Goal: Transaction & Acquisition: Purchase product/service

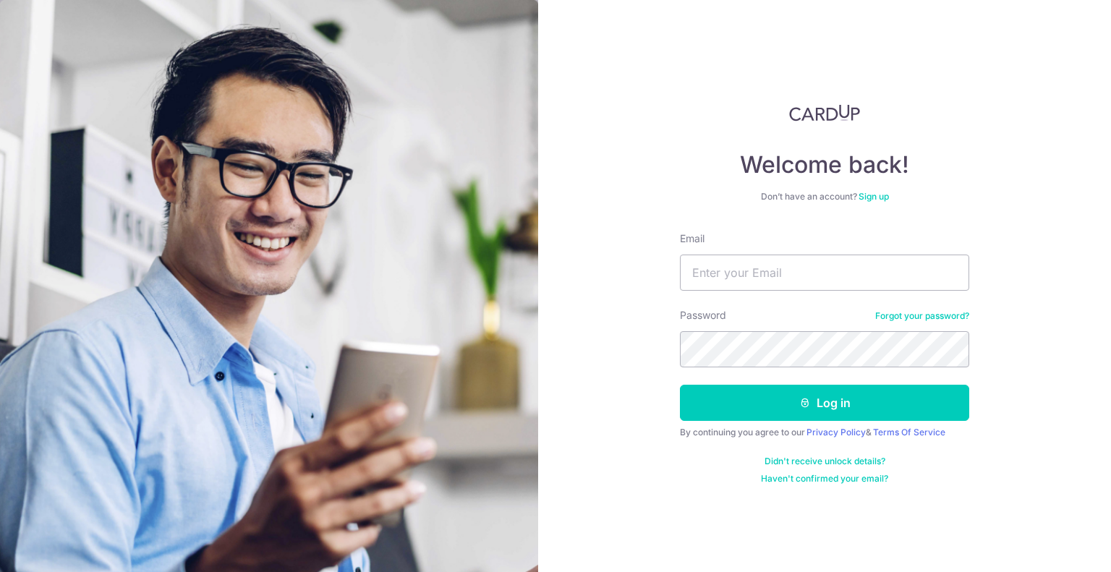
type input "[EMAIL_ADDRESS][DOMAIN_NAME]"
click at [680, 385] on button "Log in" at bounding box center [824, 403] width 289 height 36
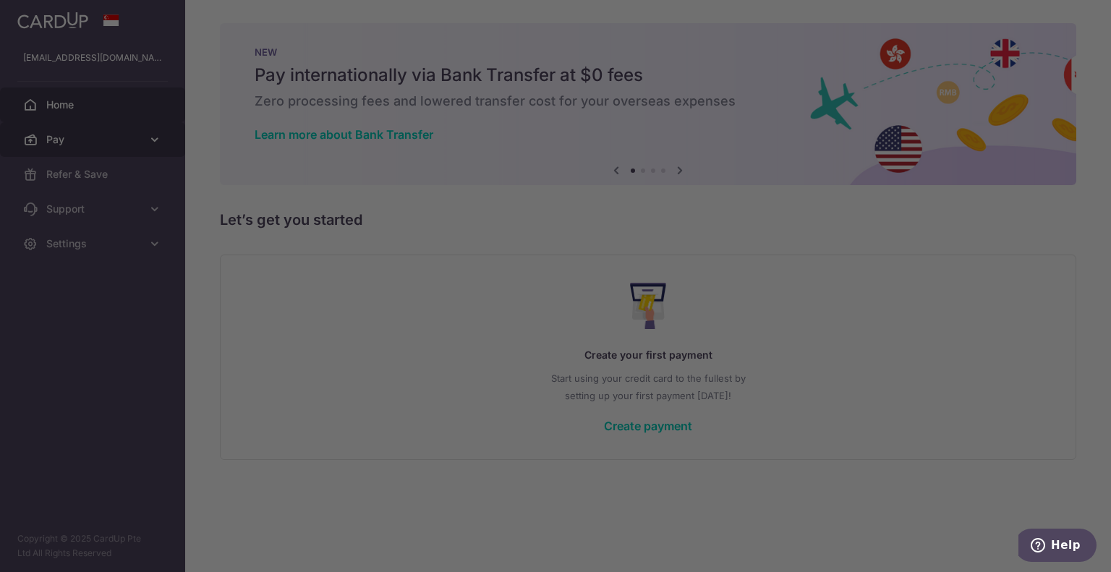
click at [72, 150] on body "terenceloo90@gmail.com Home Pay Payments Recipients Cards Refer & Save Support …" at bounding box center [555, 286] width 1111 height 572
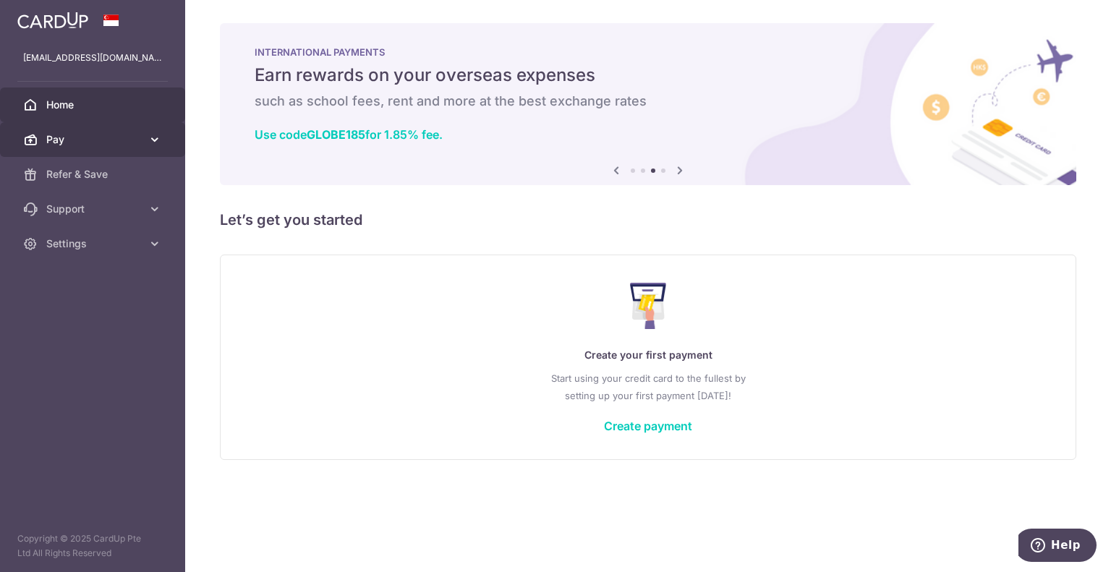
click at [91, 138] on span "Pay" at bounding box center [93, 139] width 95 height 14
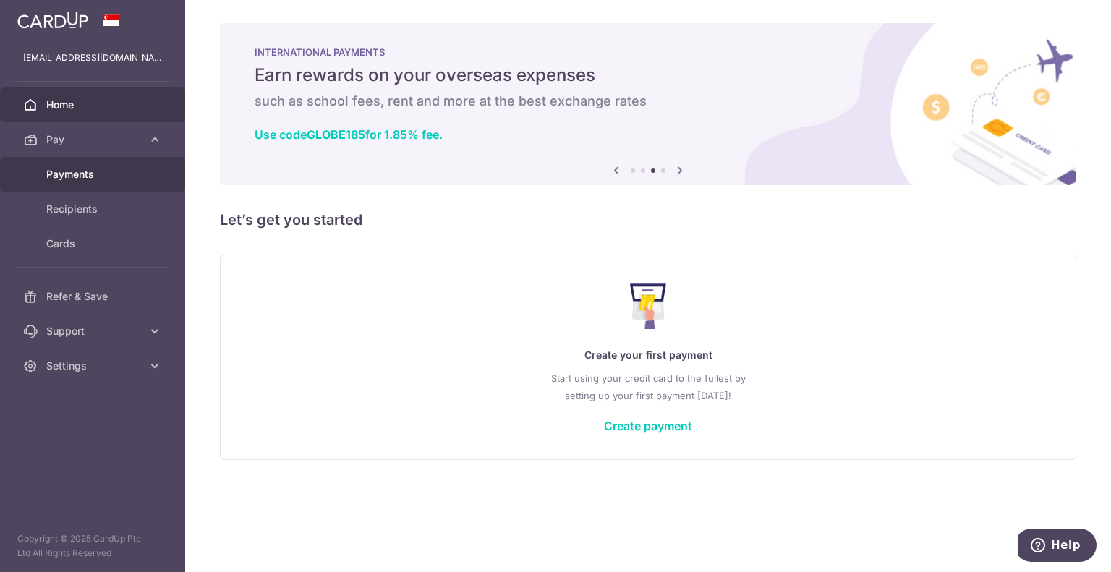
click at [117, 180] on span "Payments" at bounding box center [93, 174] width 95 height 14
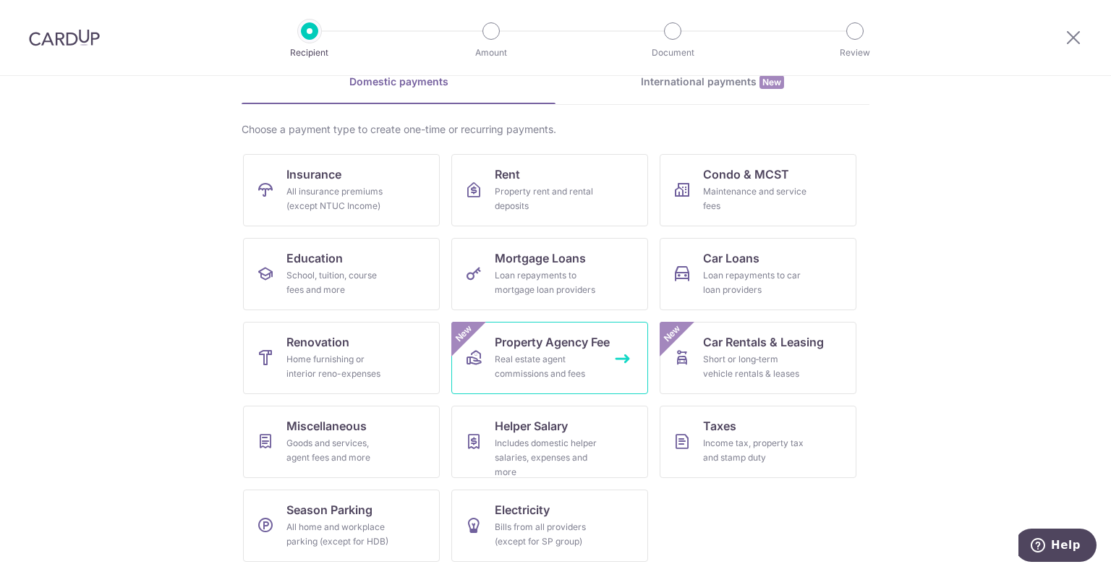
scroll to position [74, 0]
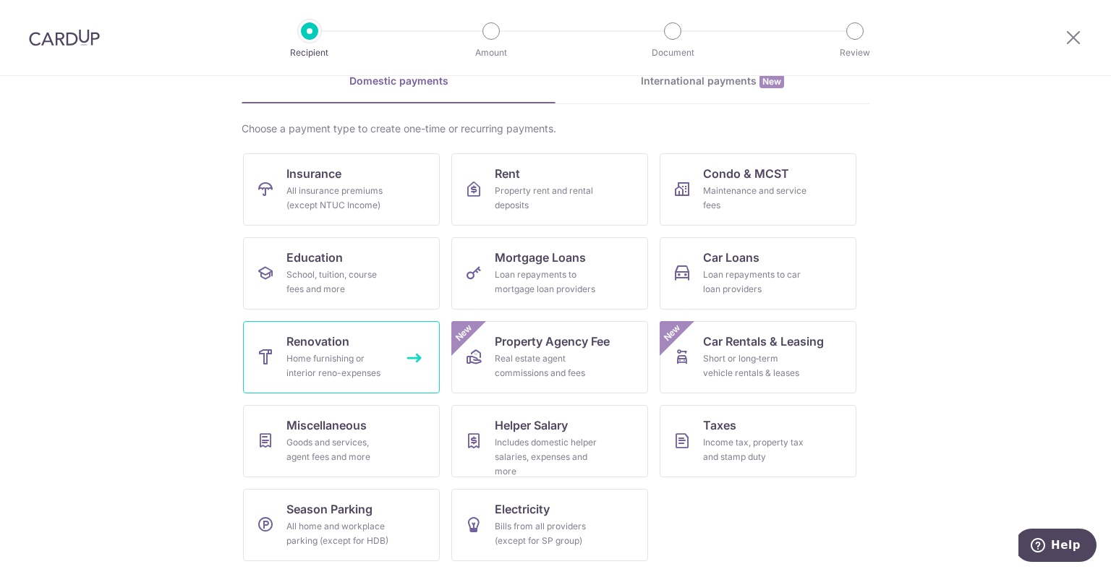
click at [371, 368] on div "Home furnishing or interior reno-expenses" at bounding box center [338, 365] width 104 height 29
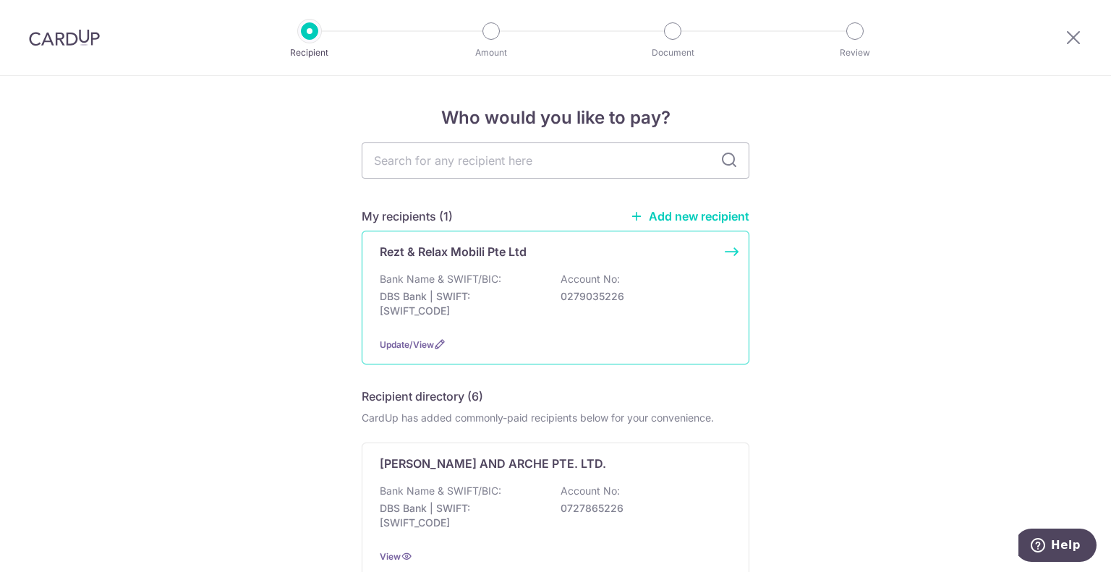
click at [625, 295] on p "0279035226" at bounding box center [641, 296] width 162 height 14
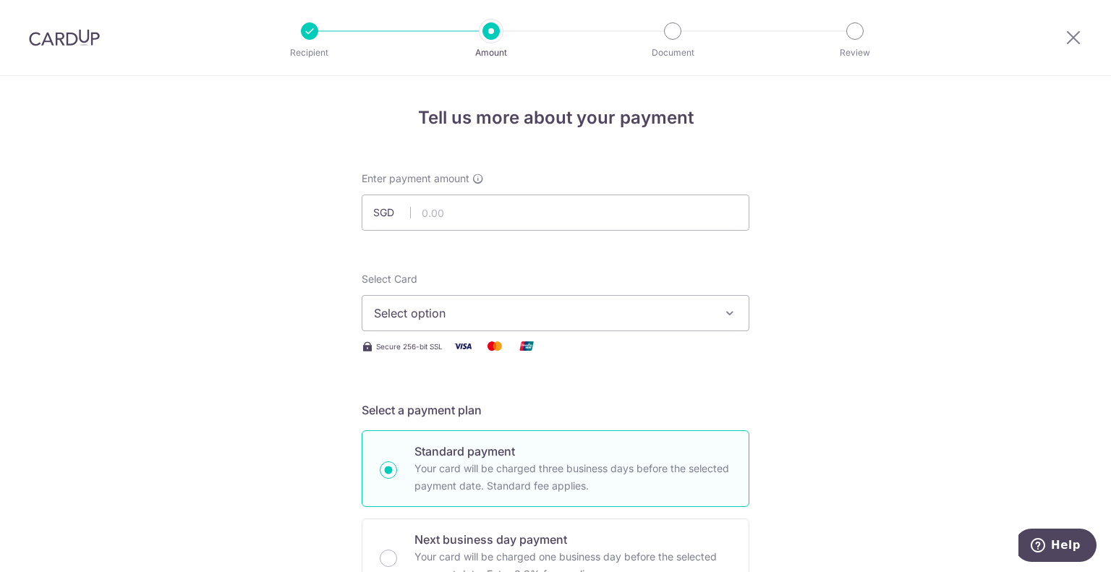
click at [312, 35] on div at bounding box center [309, 30] width 17 height 17
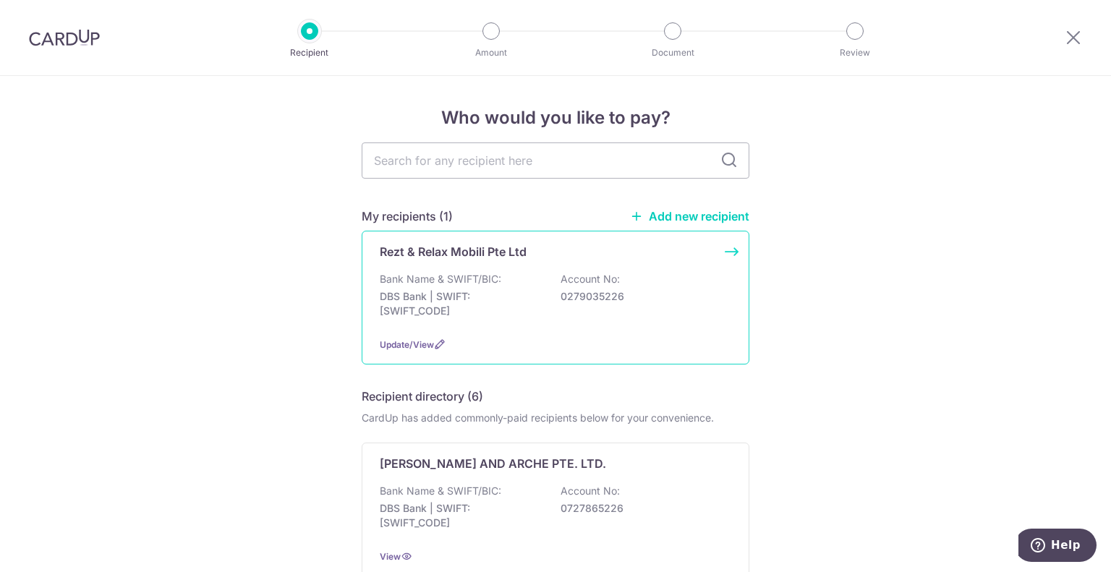
click at [651, 287] on div "Bank Name & SWIFT/BIC: DBS Bank | SWIFT: DBSSSGSGXXX Account No: 0279035226" at bounding box center [555, 299] width 351 height 54
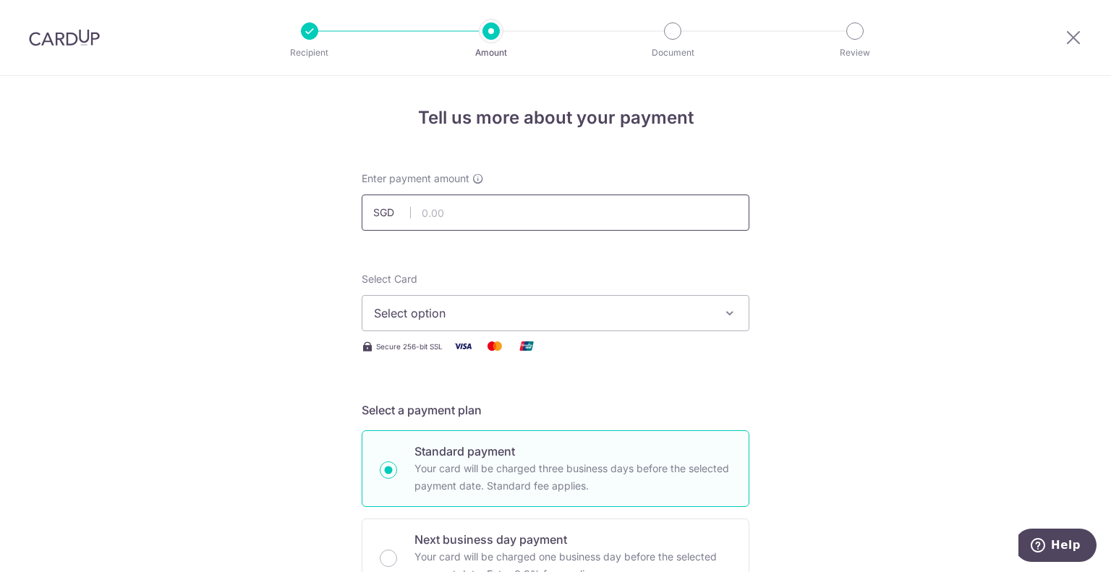
click at [591, 214] on input "text" at bounding box center [556, 213] width 388 height 36
type input "8,550.00"
click at [534, 315] on span "Select option" at bounding box center [542, 312] width 337 height 17
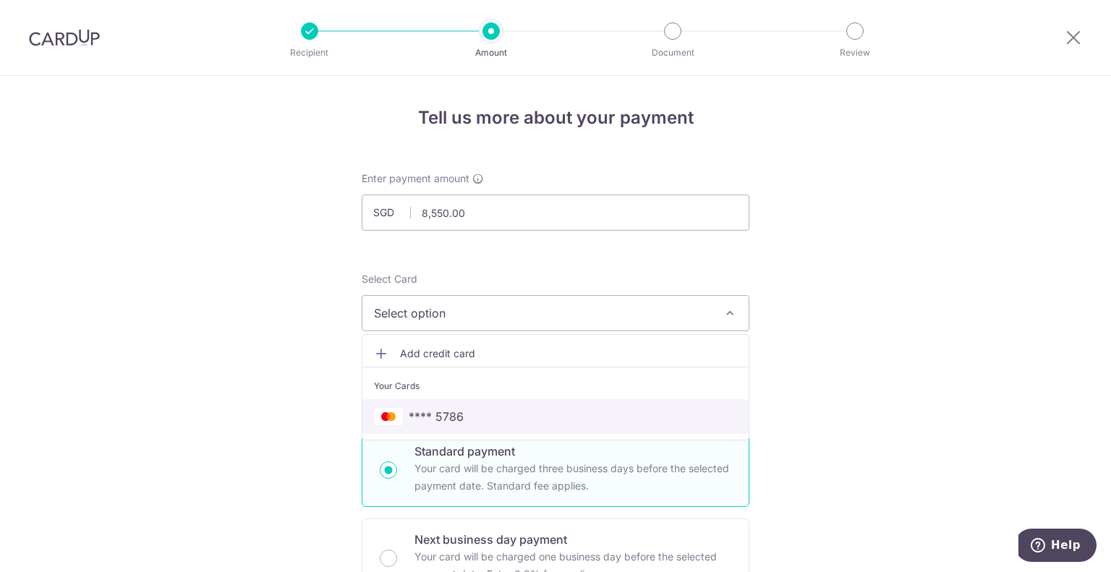
click at [465, 411] on span "**** 5786" at bounding box center [555, 416] width 363 height 17
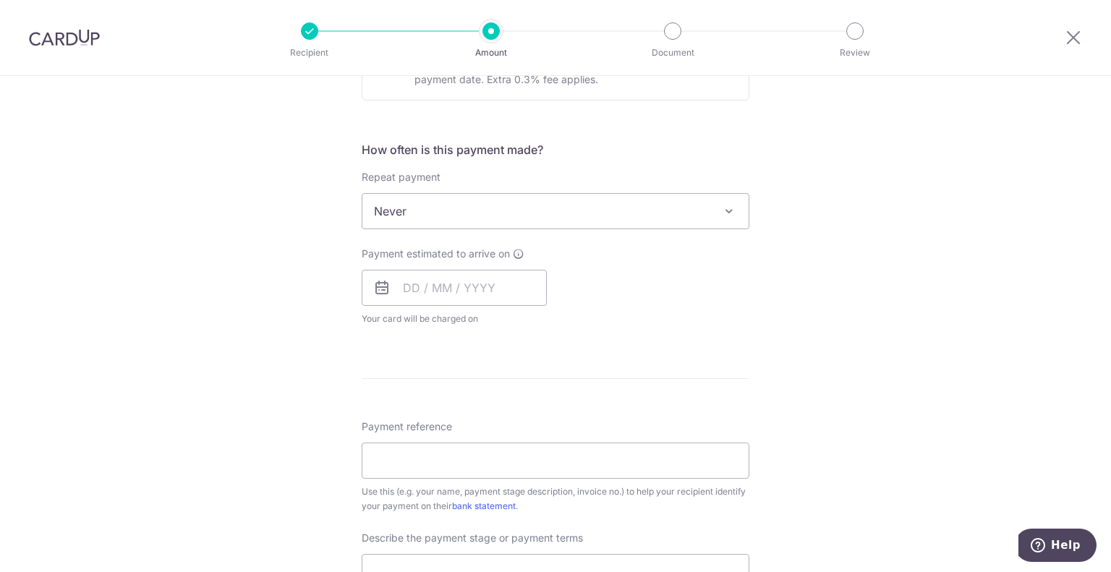
scroll to position [506, 0]
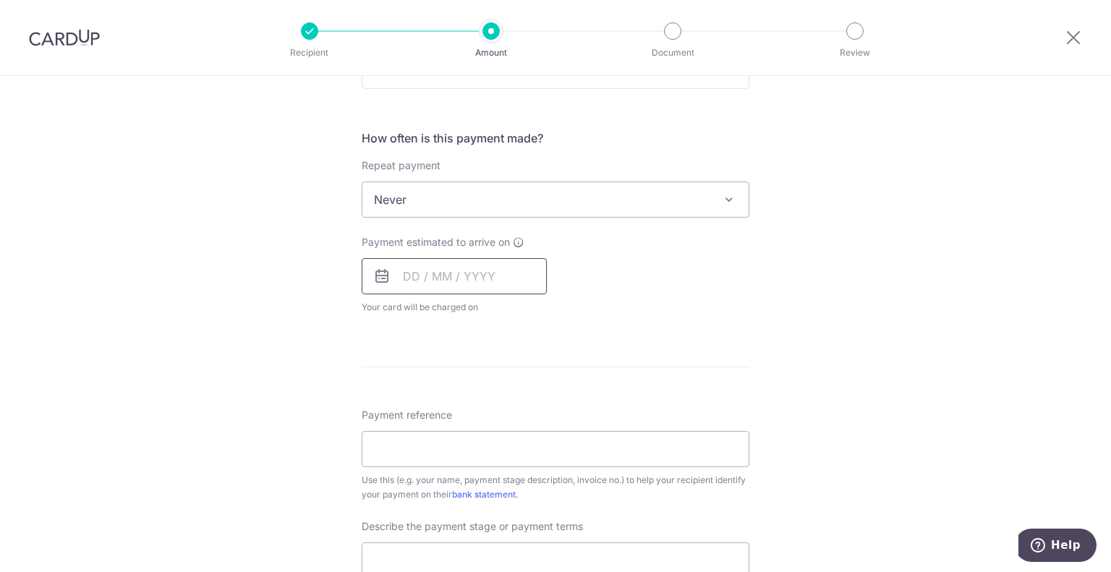
click at [501, 283] on input "text" at bounding box center [454, 276] width 185 height 36
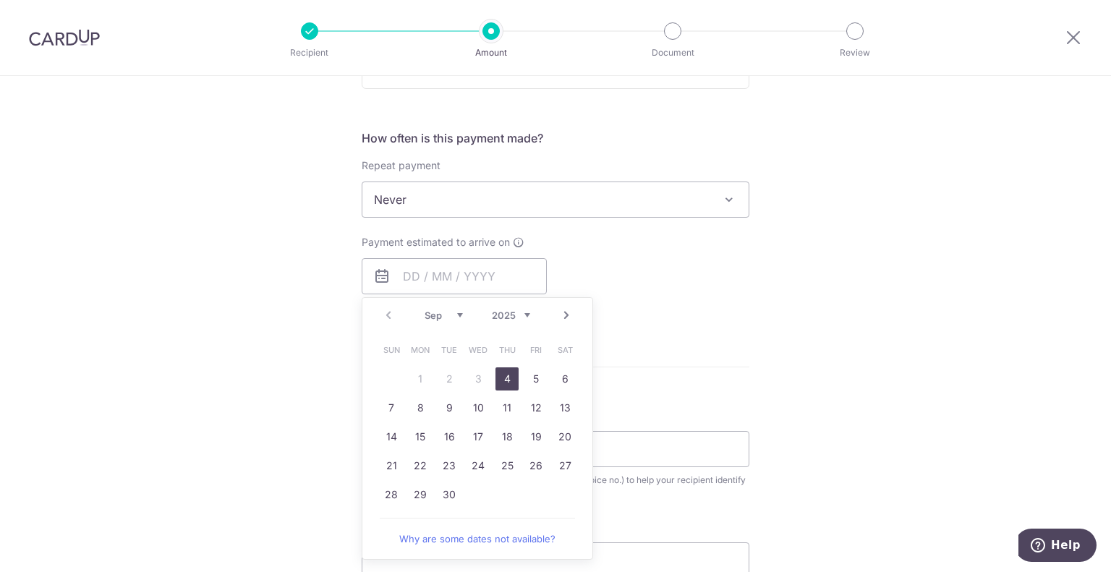
click at [505, 377] on link "4" at bounding box center [506, 378] width 23 height 23
type input "[DATE]"
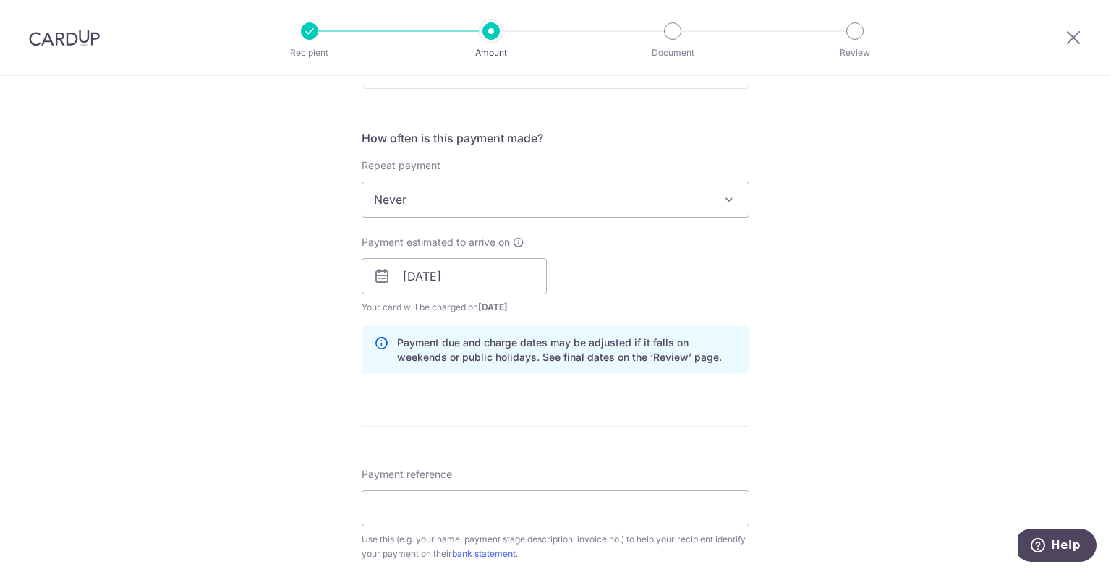
scroll to position [795, 0]
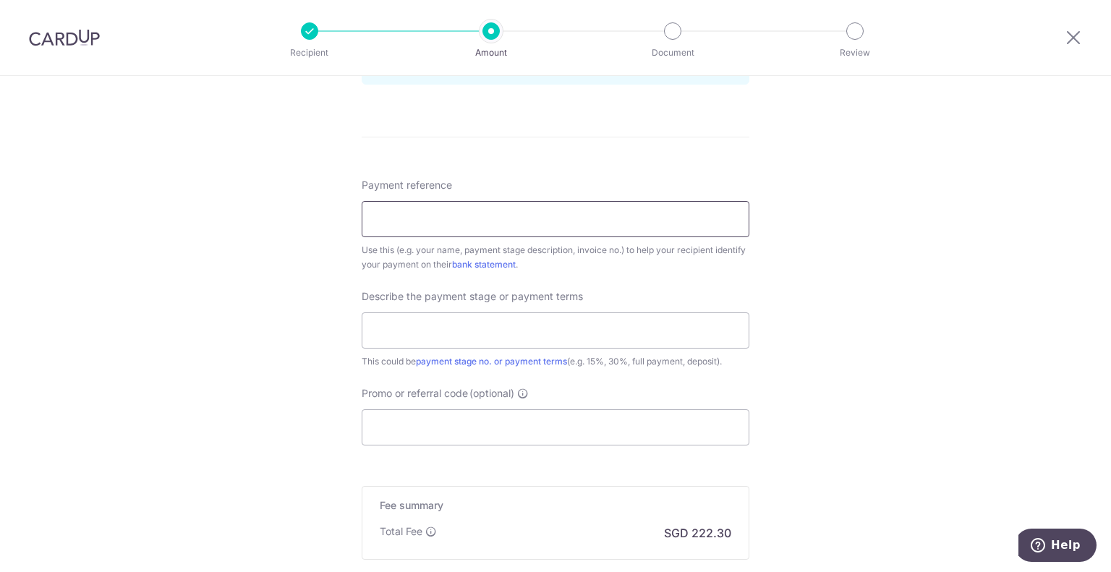
click at [547, 218] on input "Payment reference" at bounding box center [556, 219] width 388 height 36
type input "terence1203"
click at [600, 325] on input "text" at bounding box center [556, 330] width 388 height 36
type input "30%"
click at [609, 430] on input "Promo or referral code (optional)" at bounding box center [556, 427] width 388 height 36
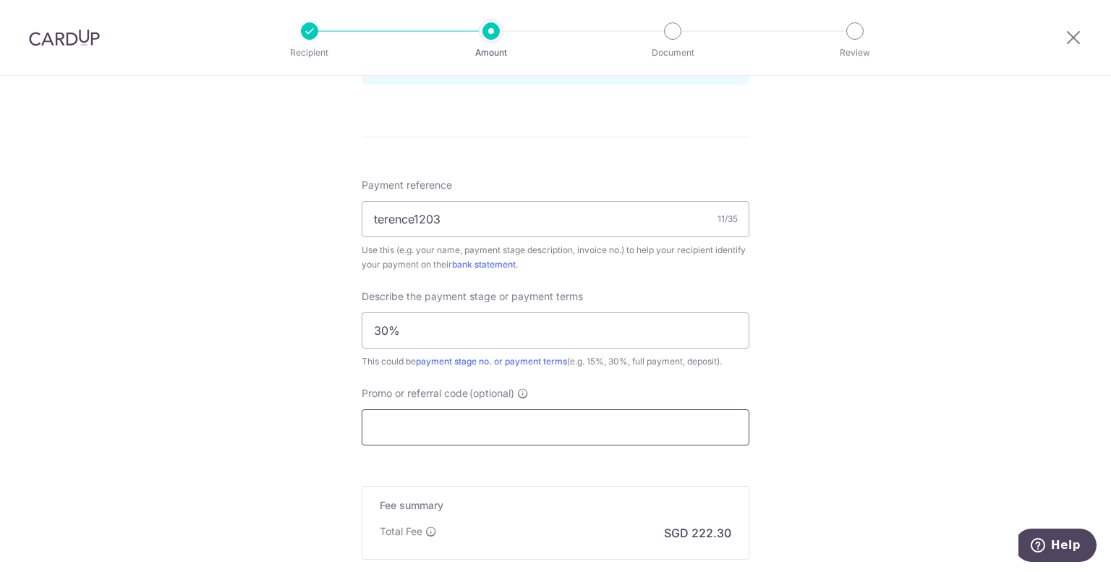
paste input "RENO25ONE"
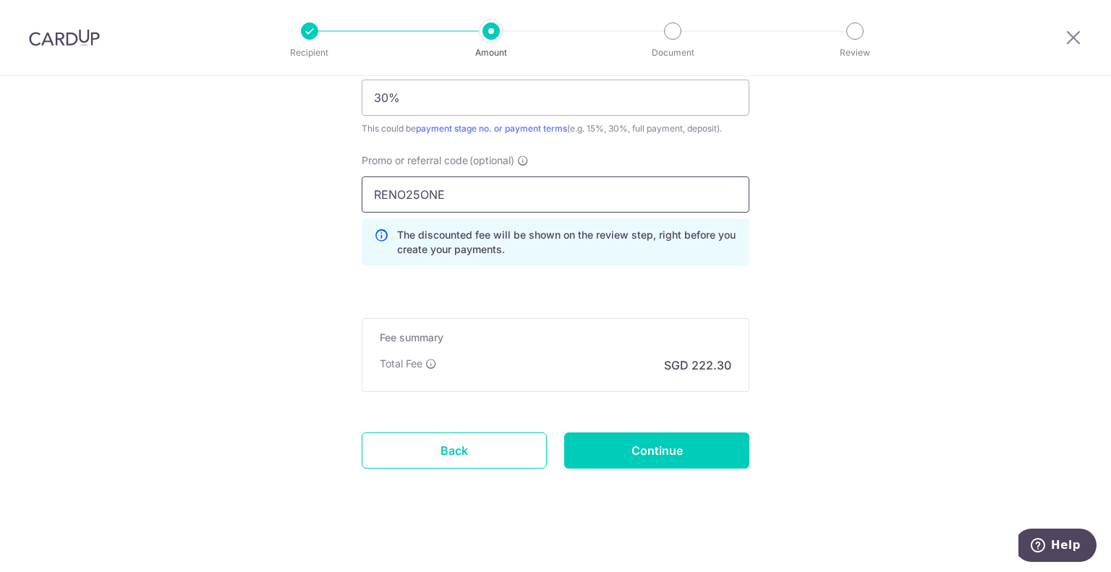
scroll to position [1030, 0]
type input "RENO25ONE"
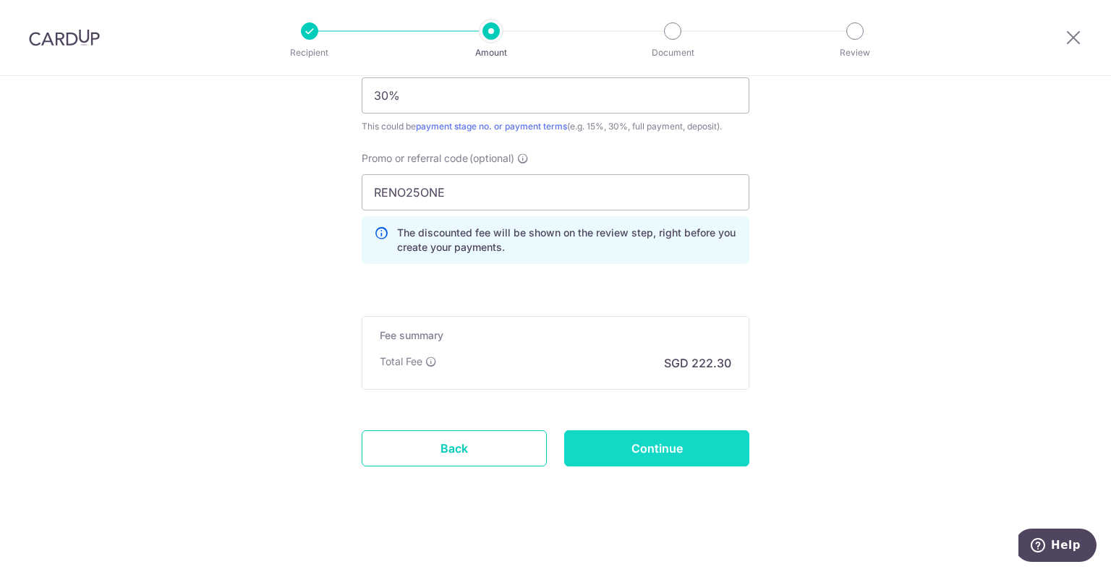
click at [636, 445] on input "Continue" at bounding box center [656, 448] width 185 height 36
type input "Create Schedule"
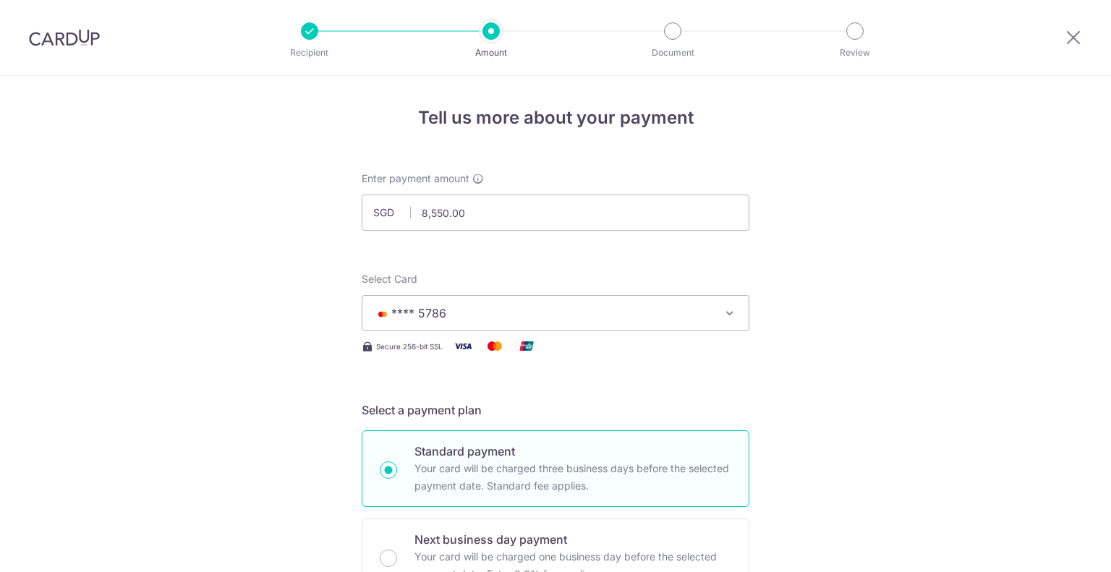
scroll to position [1051, 0]
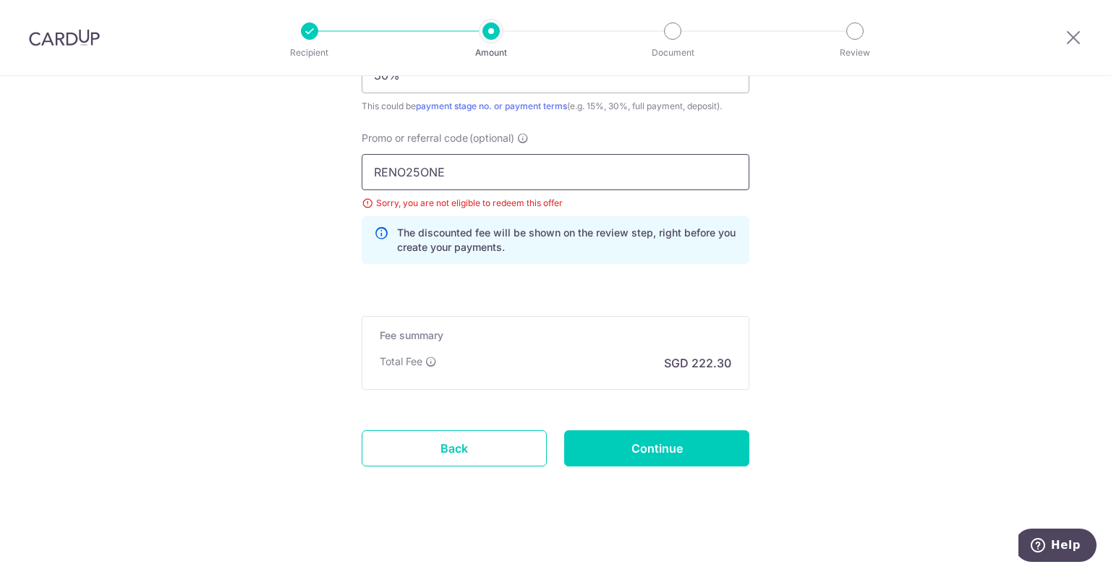
click at [531, 175] on input "RENO25ONE" at bounding box center [556, 172] width 388 height 36
drag, startPoint x: 469, startPoint y: 174, endPoint x: 248, endPoint y: 176, distance: 220.5
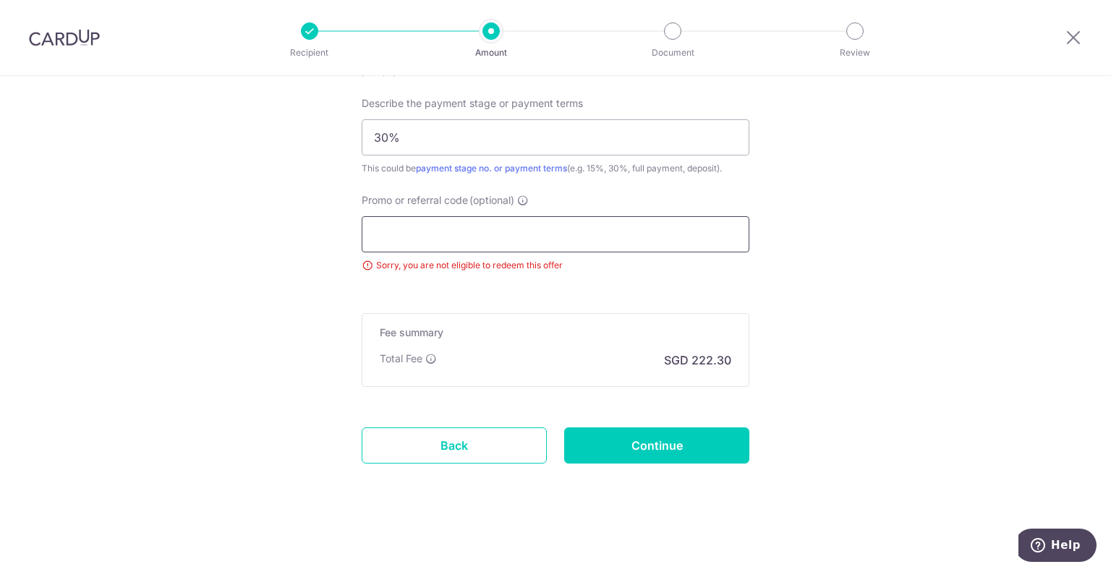
scroll to position [986, 0]
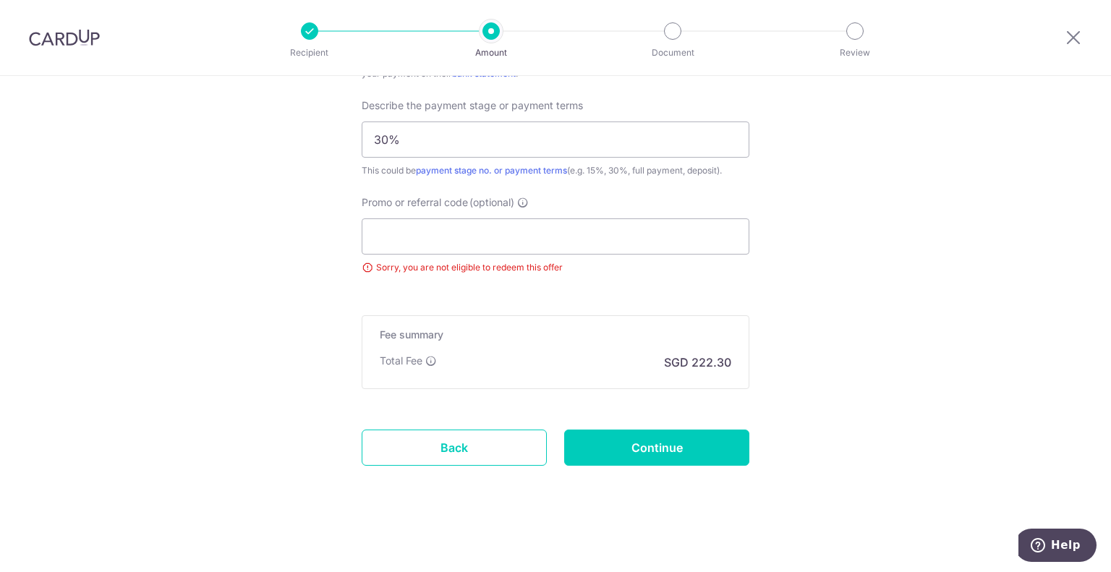
click at [427, 354] on div "Total Fee" at bounding box center [408, 361] width 57 height 14
click at [437, 231] on input "Promo or referral code (optional)" at bounding box center [556, 236] width 388 height 36
paste input "OFF225"
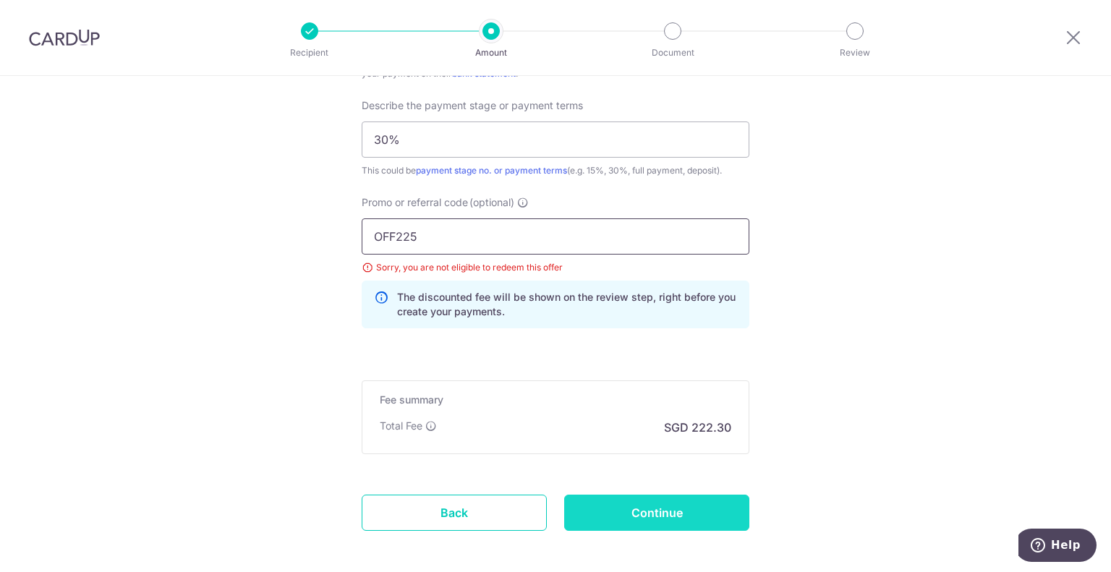
type input "OFF225"
click at [665, 511] on input "Continue" at bounding box center [656, 513] width 185 height 36
type input "Update Schedule"
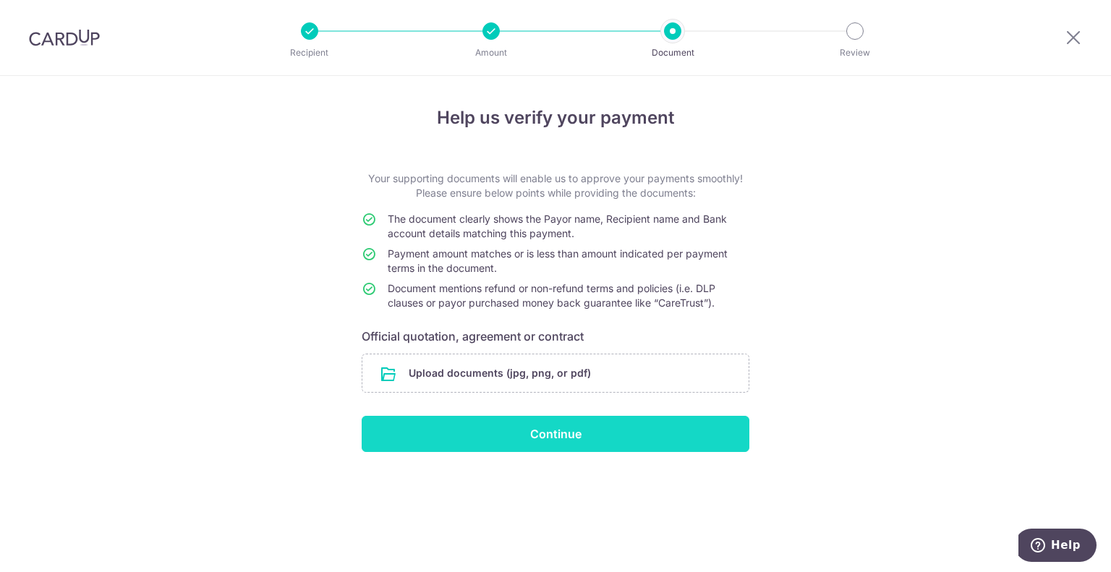
click at [651, 429] on input "Continue" at bounding box center [556, 434] width 388 height 36
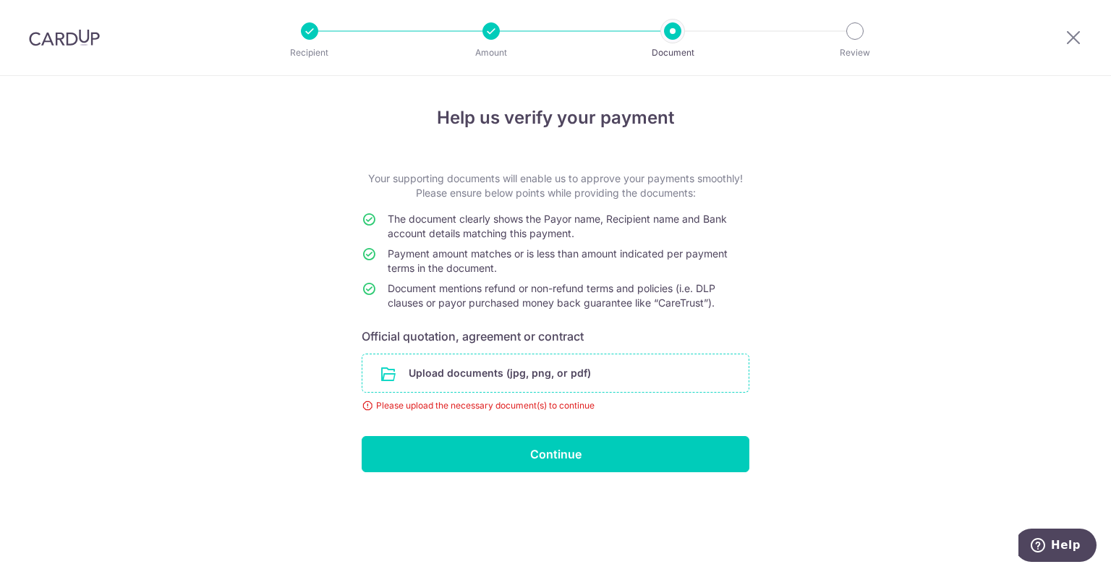
click at [500, 375] on input "file" at bounding box center [555, 373] width 386 height 38
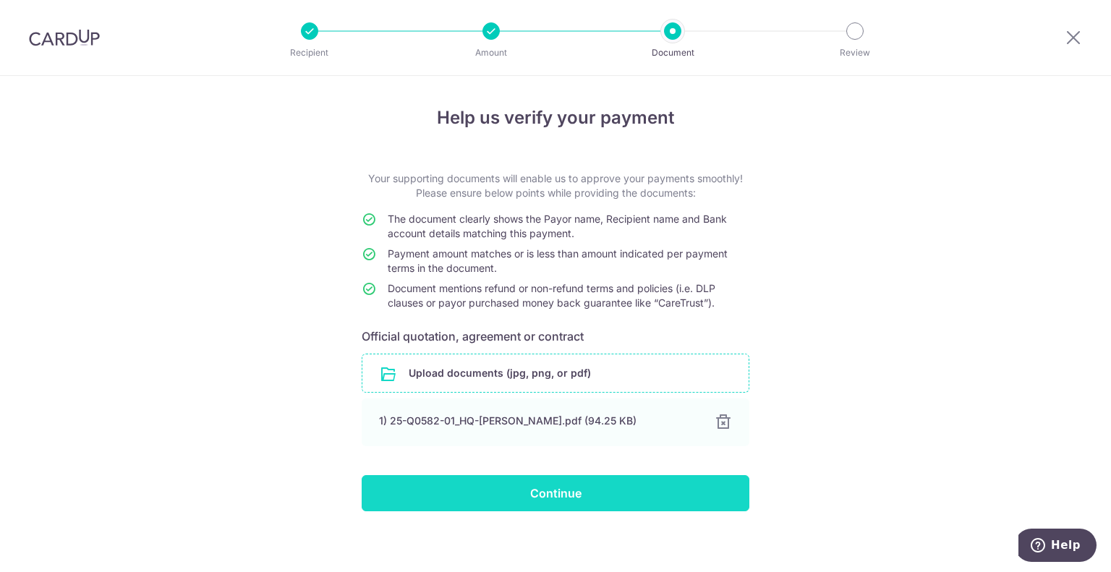
click at [675, 484] on input "Continue" at bounding box center [556, 493] width 388 height 36
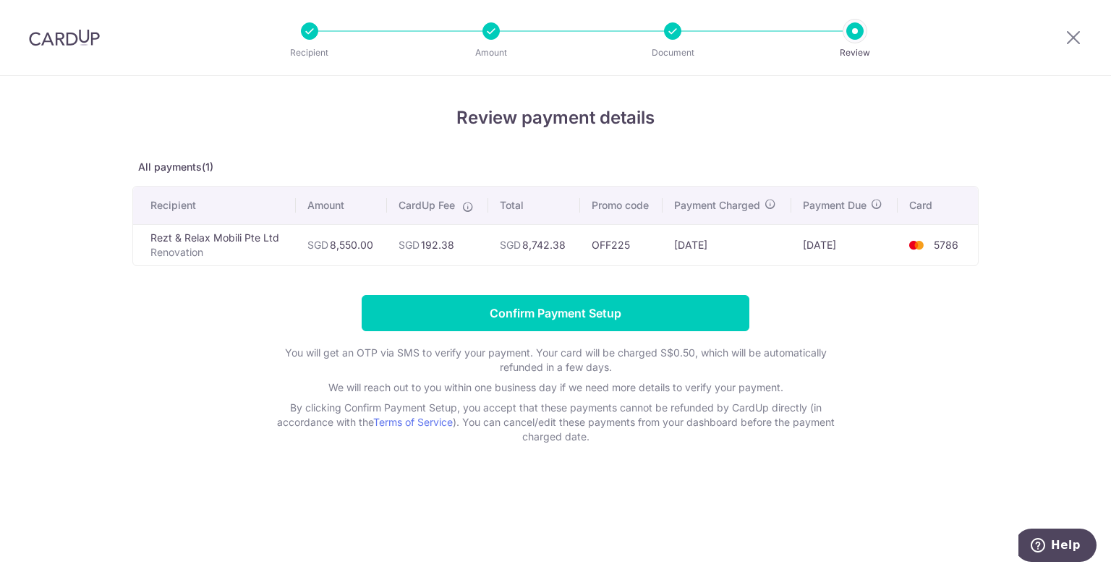
click at [846, 296] on form "Confirm Payment Setup You will get an OTP via SMS to verify your payment. Your …" at bounding box center [555, 369] width 846 height 149
click at [464, 203] on icon at bounding box center [468, 207] width 12 height 12
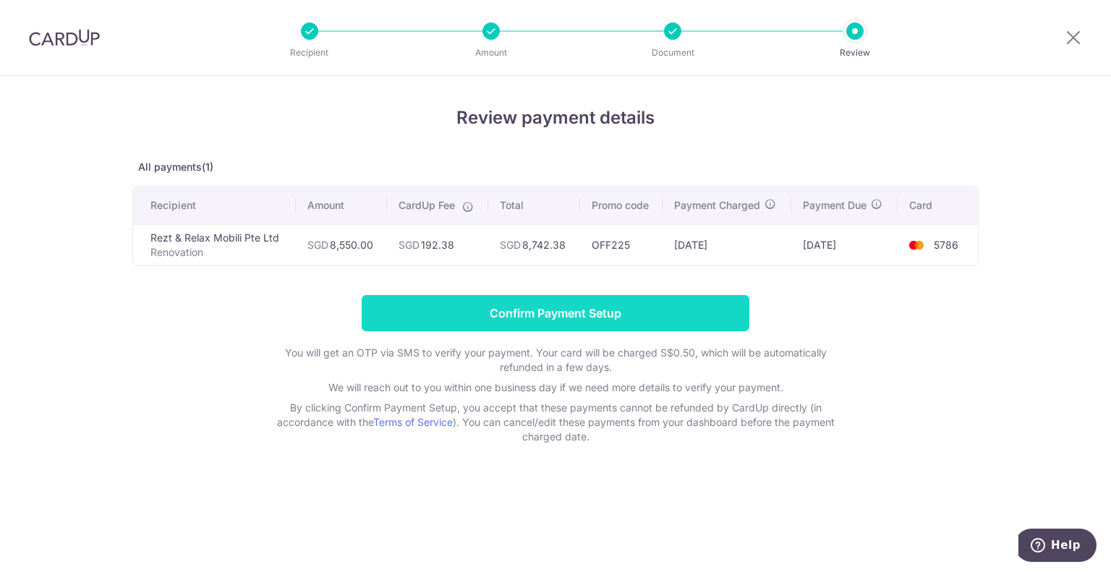
click at [655, 296] on input "Confirm Payment Setup" at bounding box center [556, 313] width 388 height 36
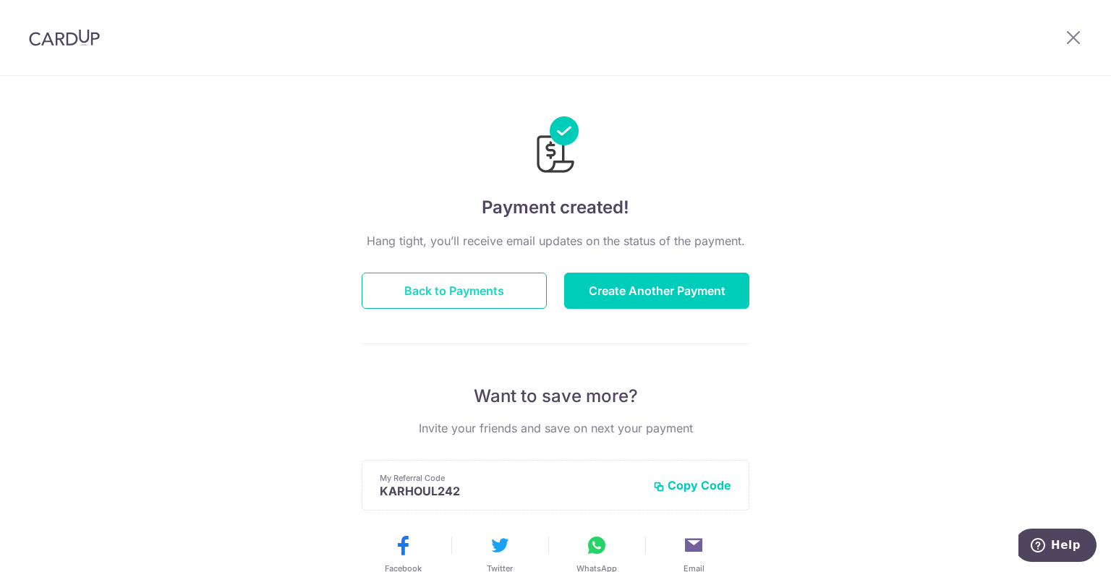
click at [463, 287] on button "Back to Payments" at bounding box center [454, 291] width 185 height 36
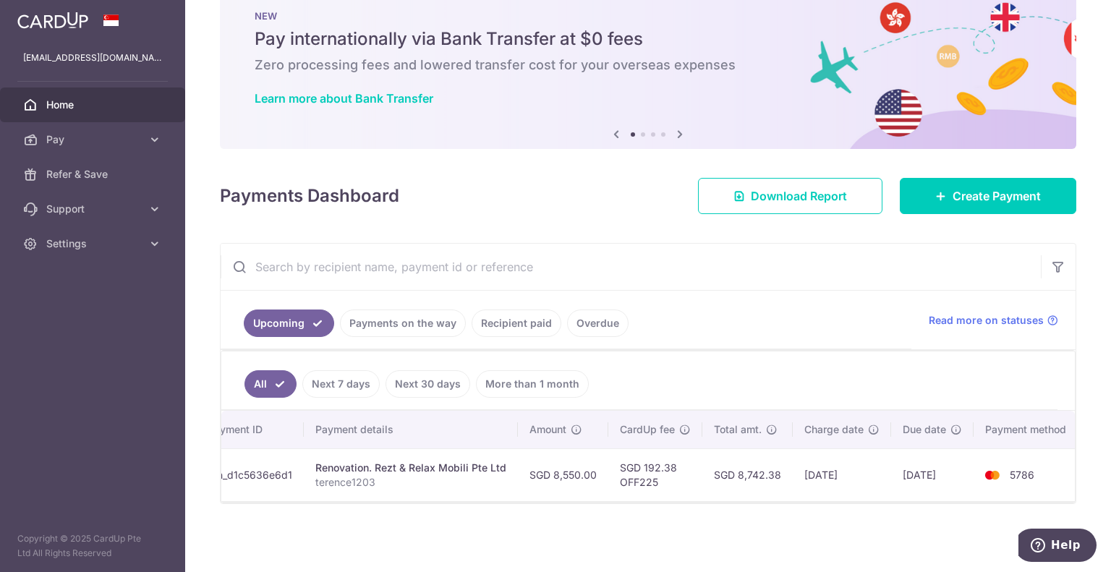
scroll to position [0, 149]
